Goal: Find specific fact: Find specific fact

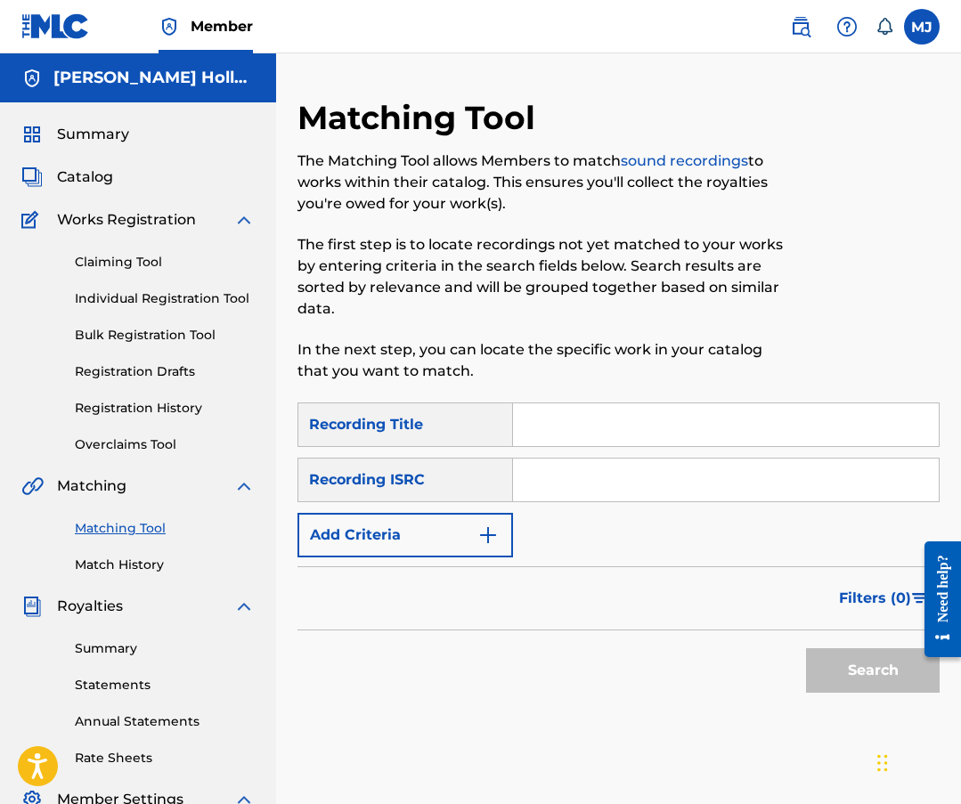
click at [77, 176] on span "Catalog" at bounding box center [85, 177] width 56 height 21
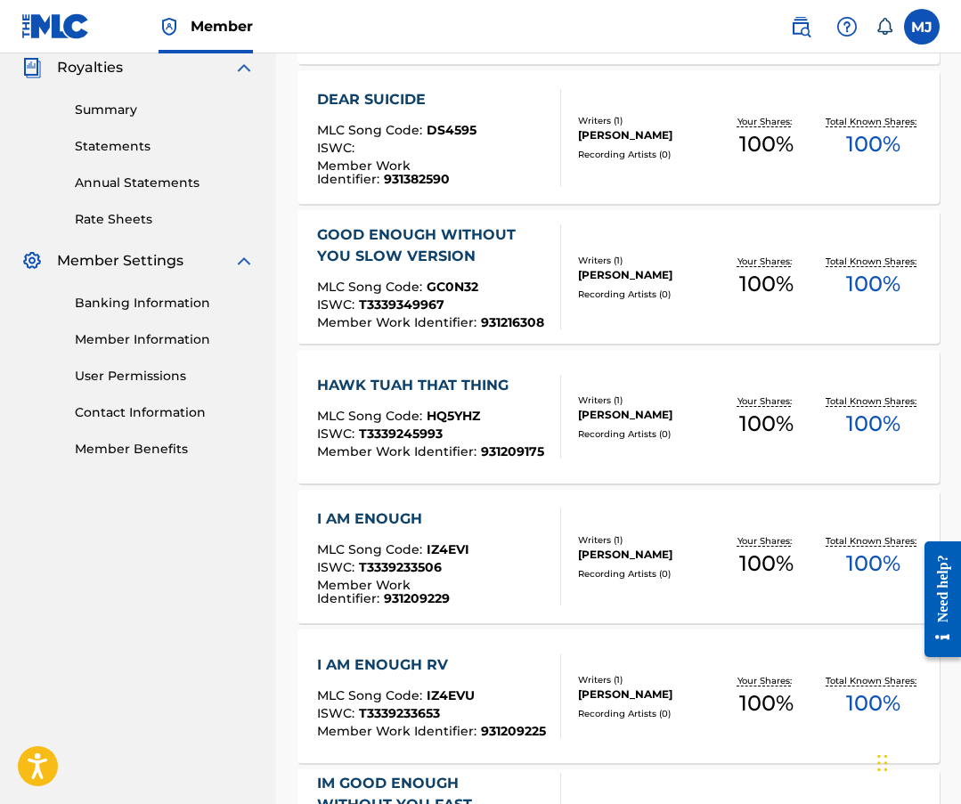
scroll to position [623, 0]
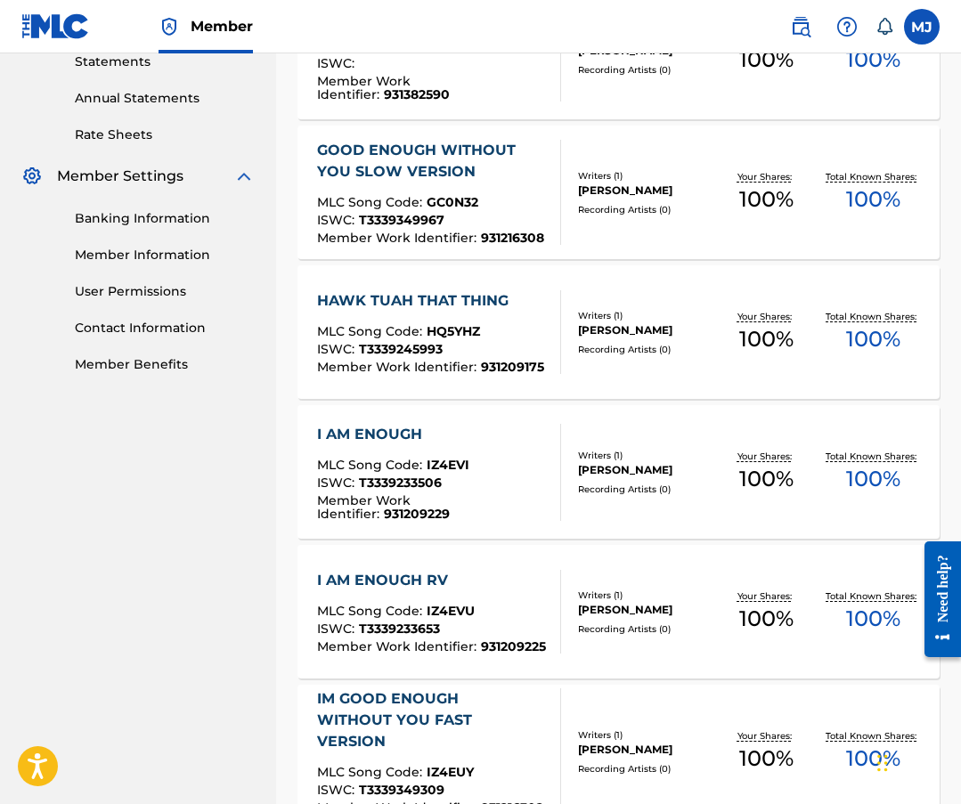
click at [505, 326] on div "MLC Song Code : HQ5YHZ" at bounding box center [430, 334] width 227 height 18
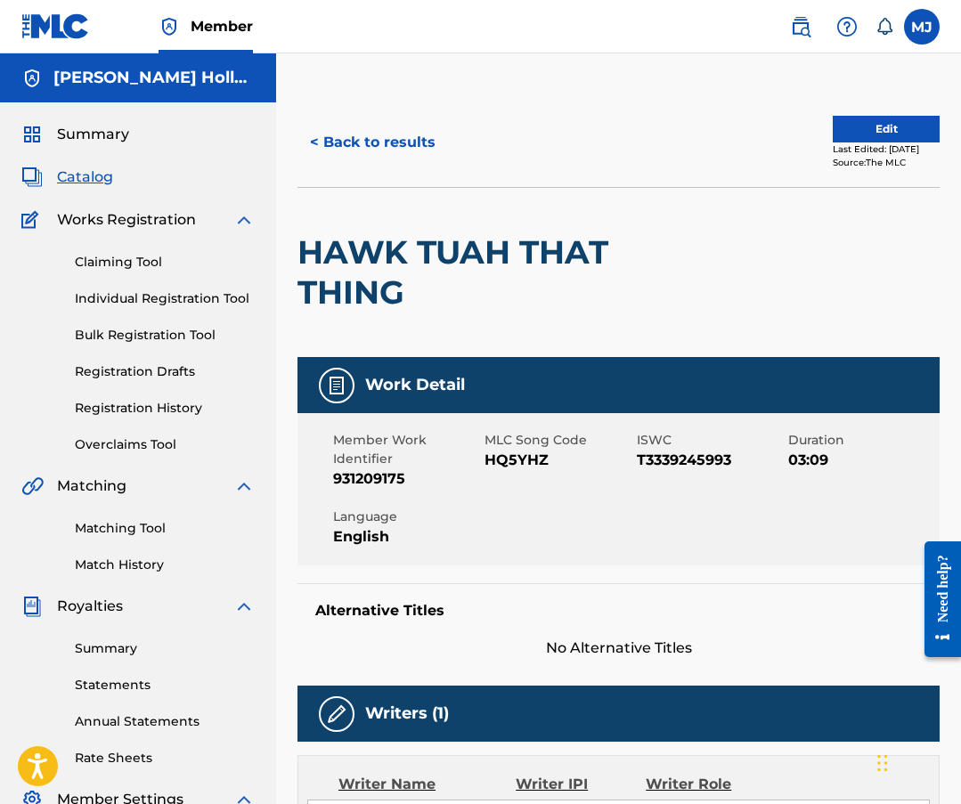
click at [507, 466] on span "HQ5YHZ" at bounding box center [557, 460] width 147 height 21
copy span "HQ5YHZ"
click at [621, 518] on div "Member Work Identifier 931209175 MLC Song Code HQ5YHZ ISWC T3339245993 Duration…" at bounding box center [618, 489] width 642 height 152
